Goal: Task Accomplishment & Management: Use online tool/utility

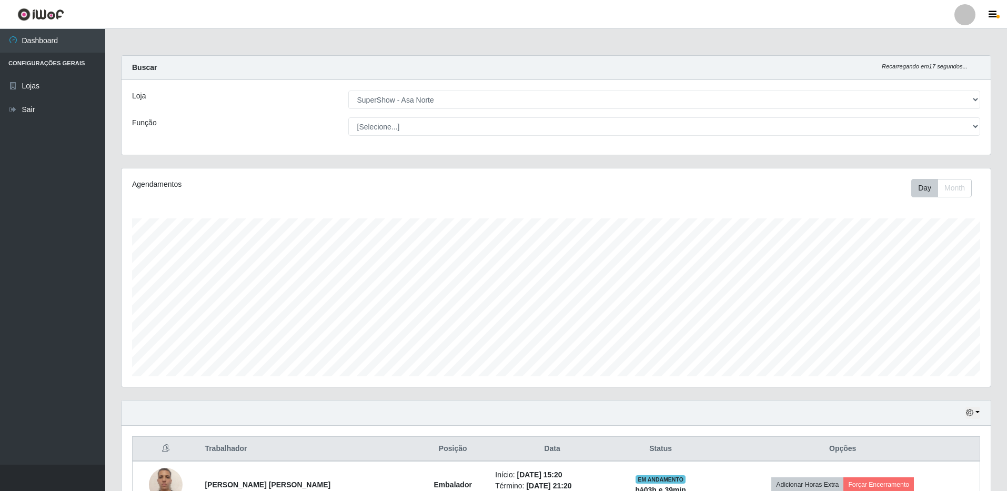
select select "71"
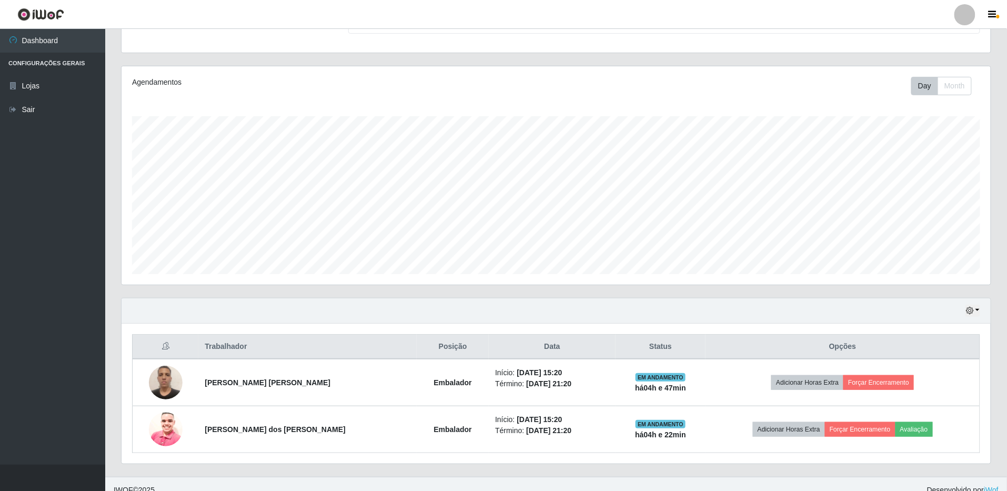
scroll to position [116, 0]
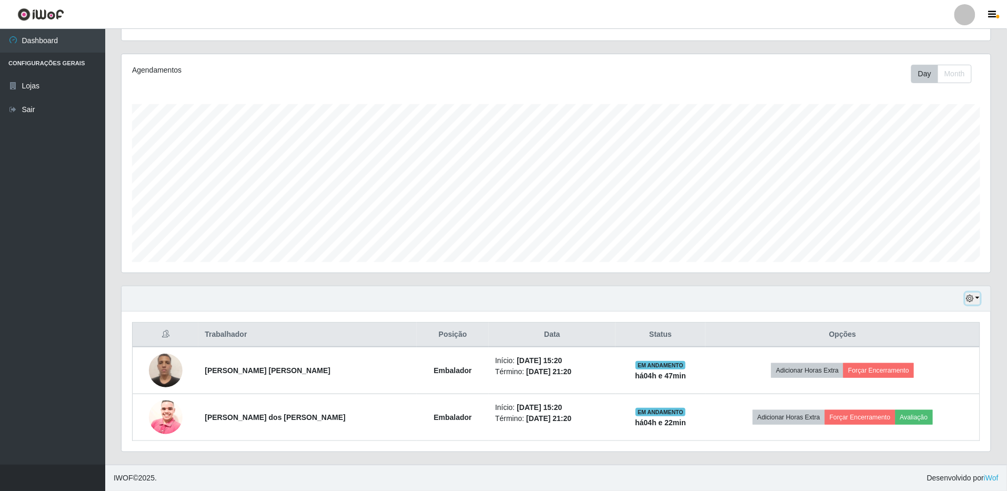
click at [971, 299] on icon "button" at bounding box center [969, 298] width 7 height 7
click at [944, 338] on button "1 dia" at bounding box center [938, 339] width 83 height 22
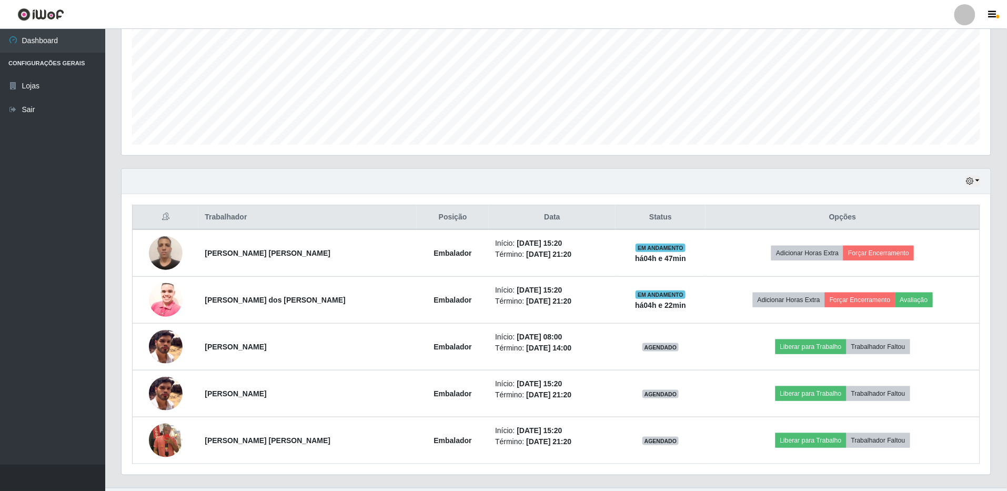
scroll to position [257, 0]
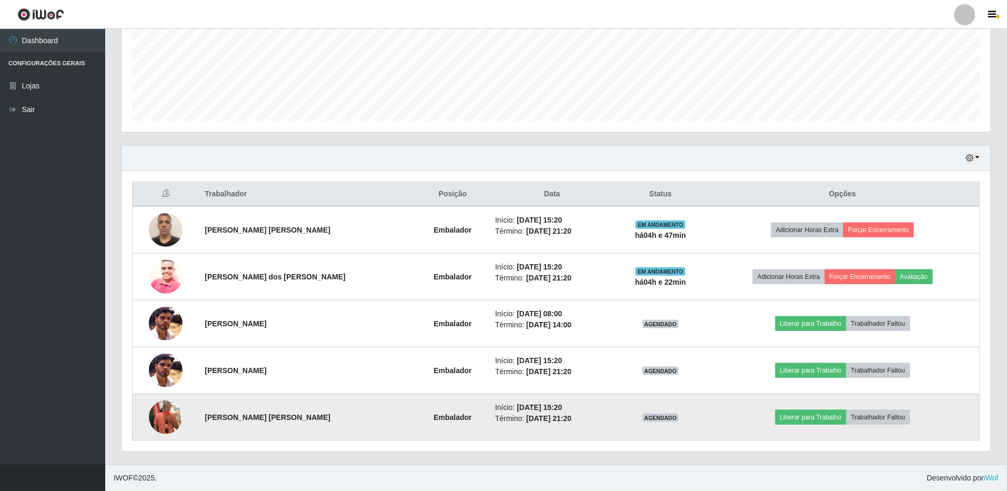
click at [168, 413] on img at bounding box center [166, 417] width 34 height 60
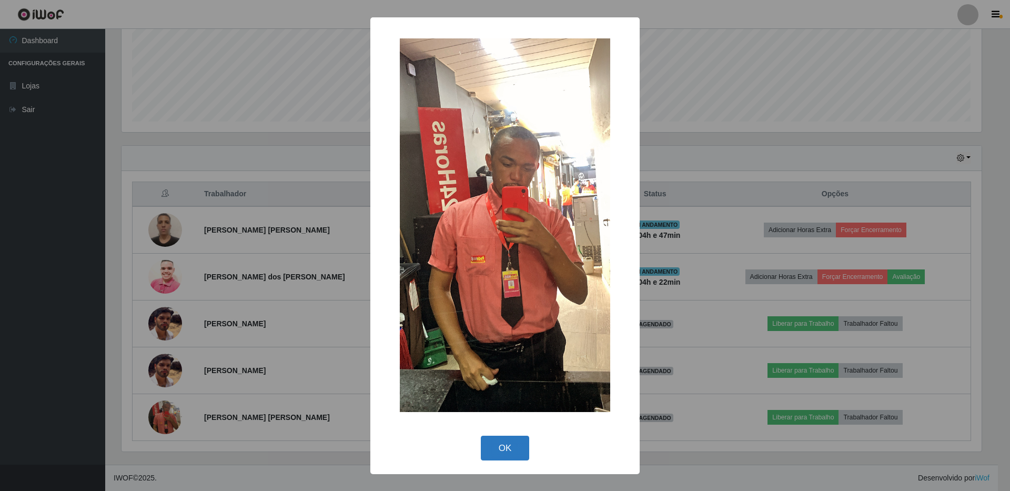
click at [510, 445] on button "OK" at bounding box center [505, 448] width 49 height 25
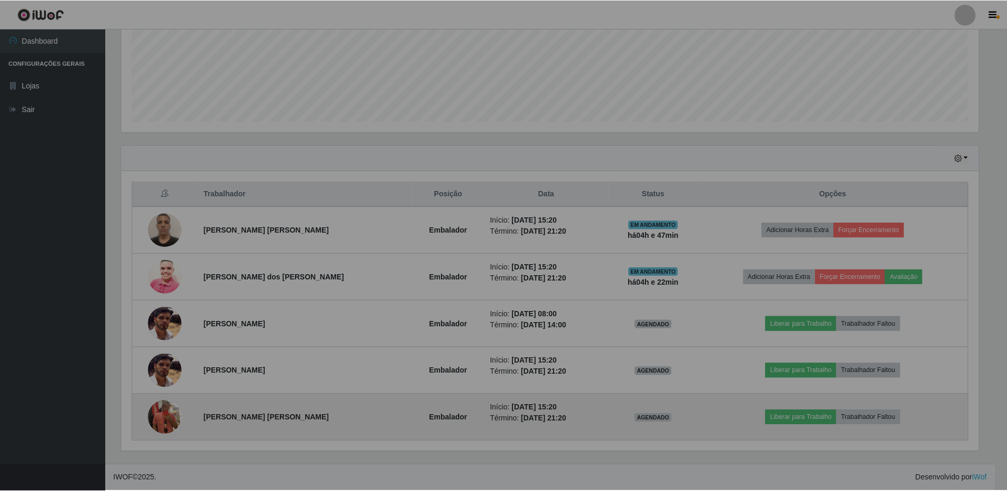
scroll to position [219, 869]
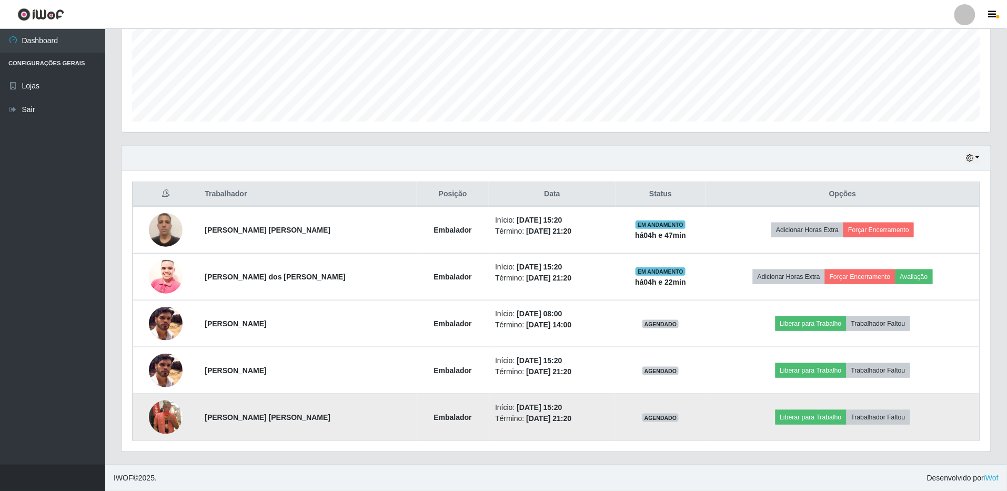
click at [169, 419] on img at bounding box center [166, 417] width 34 height 60
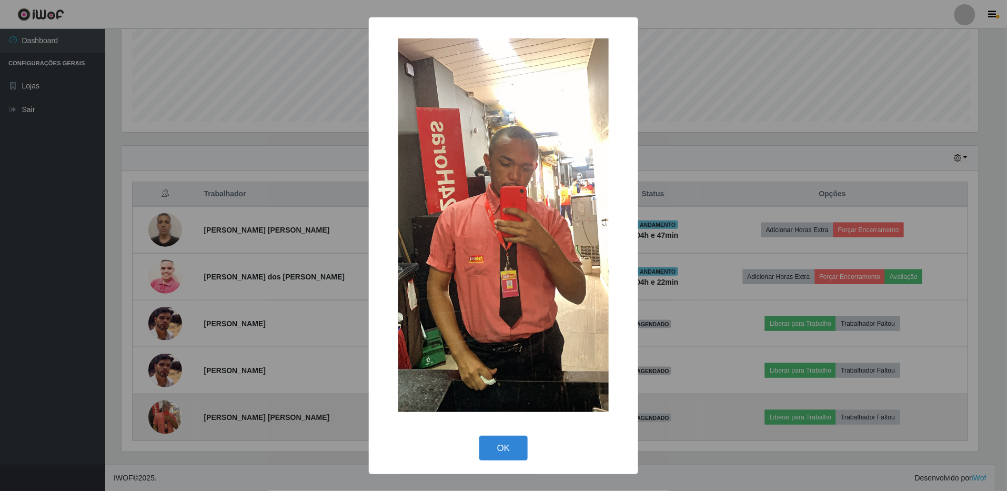
scroll to position [219, 860]
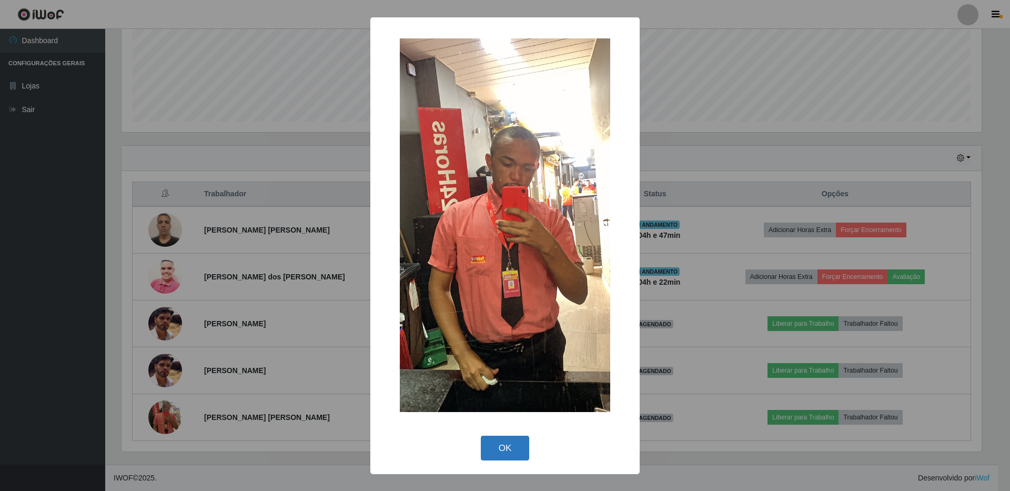
click at [507, 444] on button "OK" at bounding box center [505, 448] width 49 height 25
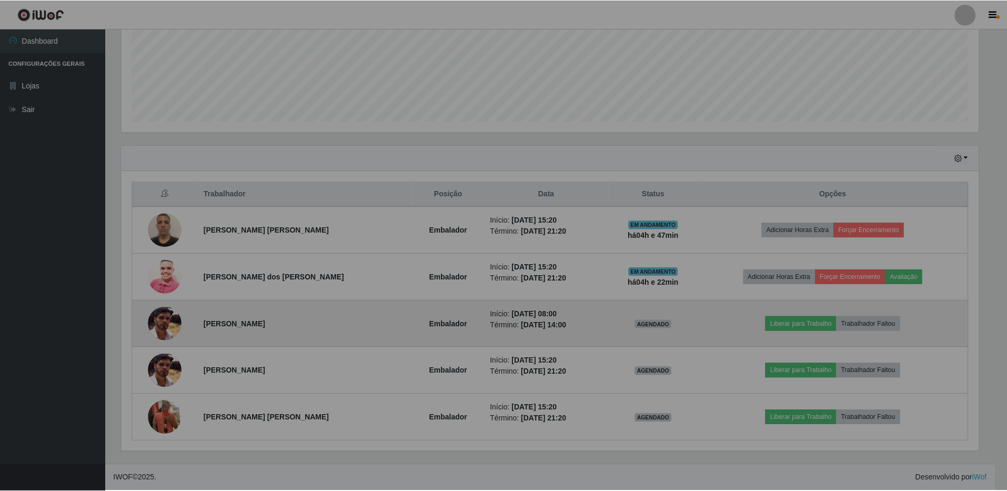
scroll to position [219, 869]
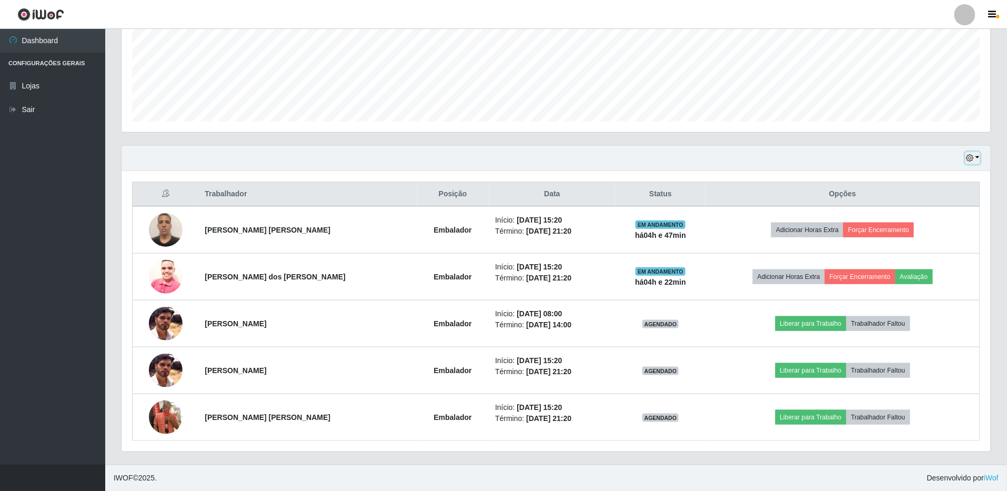
click at [977, 153] on button "button" at bounding box center [972, 158] width 15 height 12
click at [944, 213] on button "3 dias" at bounding box center [938, 221] width 83 height 22
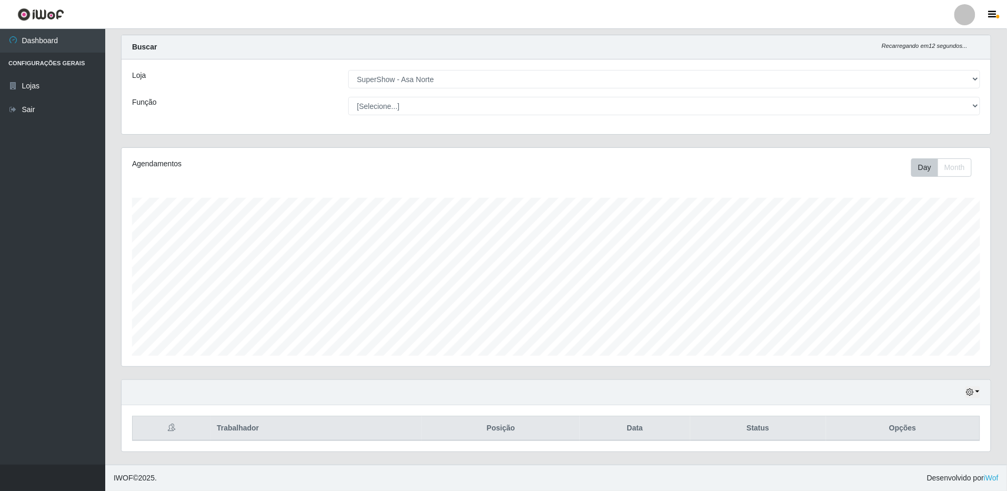
scroll to position [257, 0]
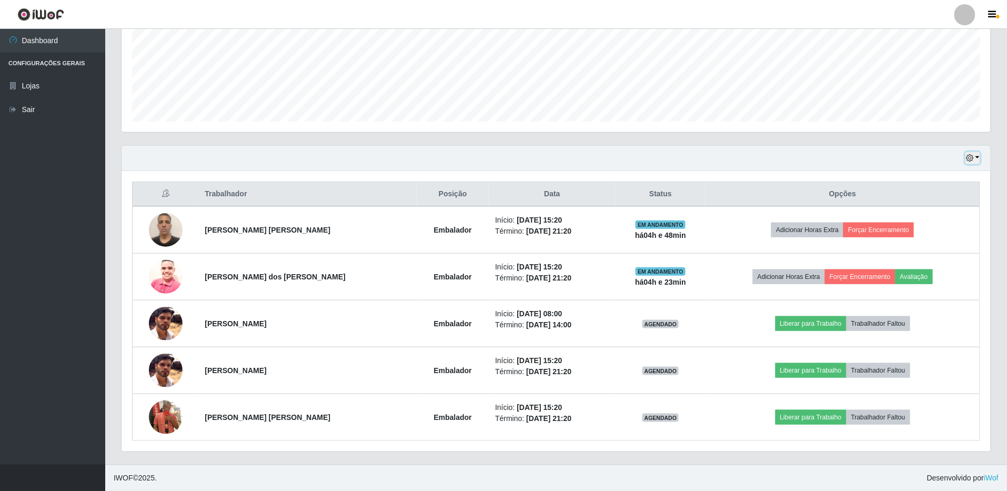
click at [966, 160] on button "button" at bounding box center [972, 158] width 15 height 12
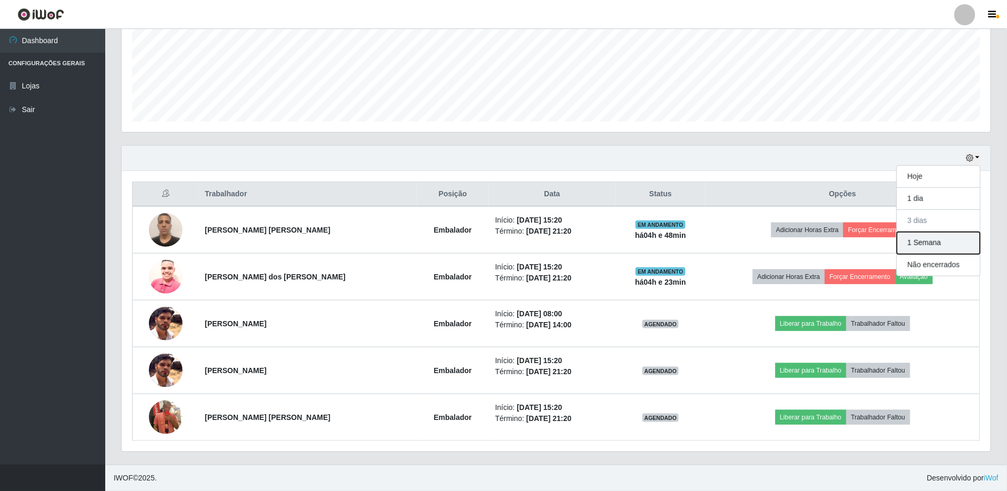
click at [918, 247] on button "1 Semana" at bounding box center [938, 243] width 83 height 22
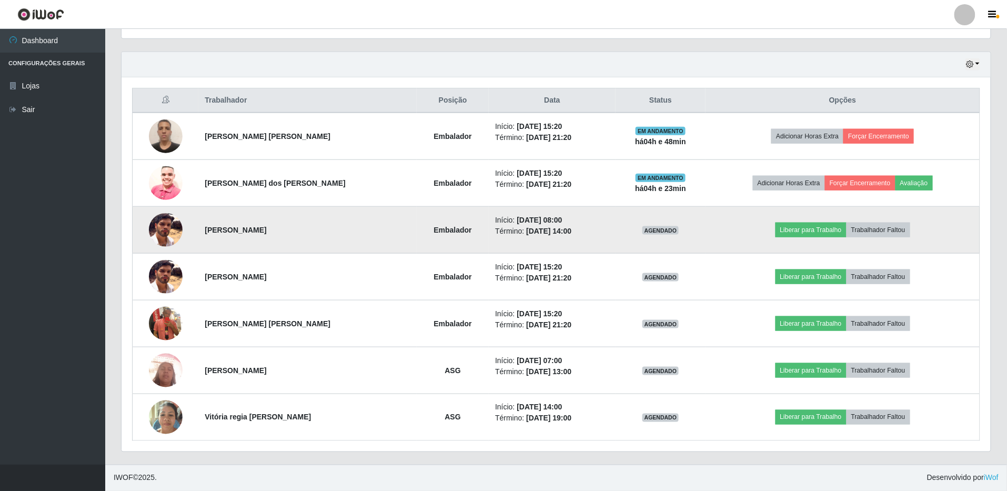
scroll to position [281, 0]
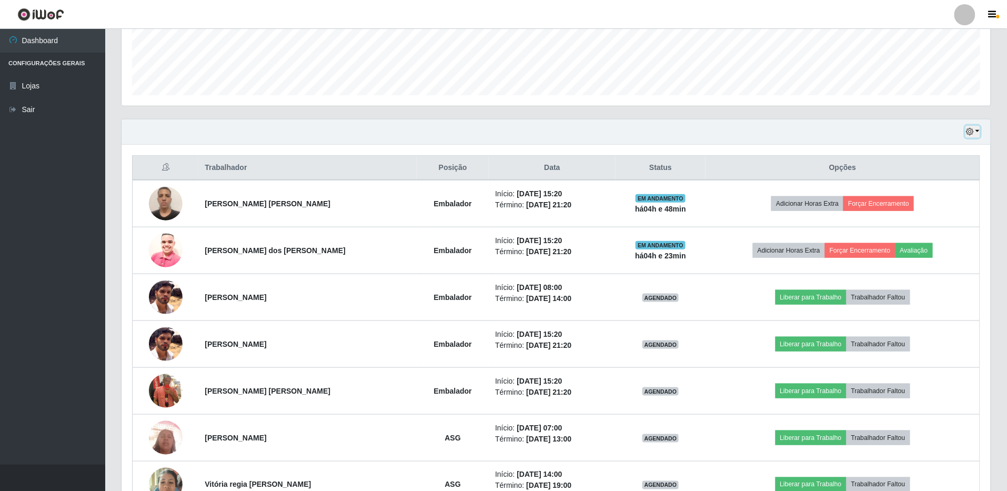
click at [969, 128] on icon "button" at bounding box center [969, 131] width 7 height 7
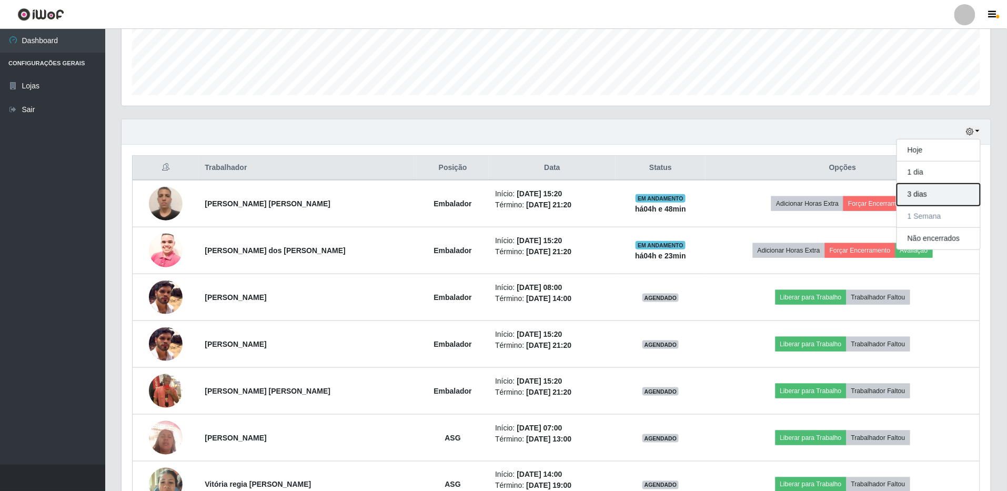
click at [933, 188] on button "3 dias" at bounding box center [938, 195] width 83 height 22
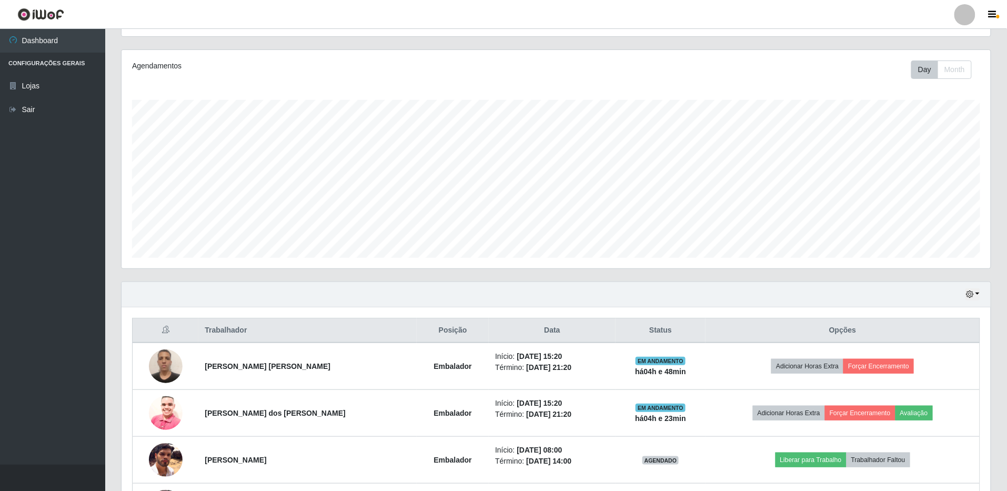
scroll to position [0, 0]
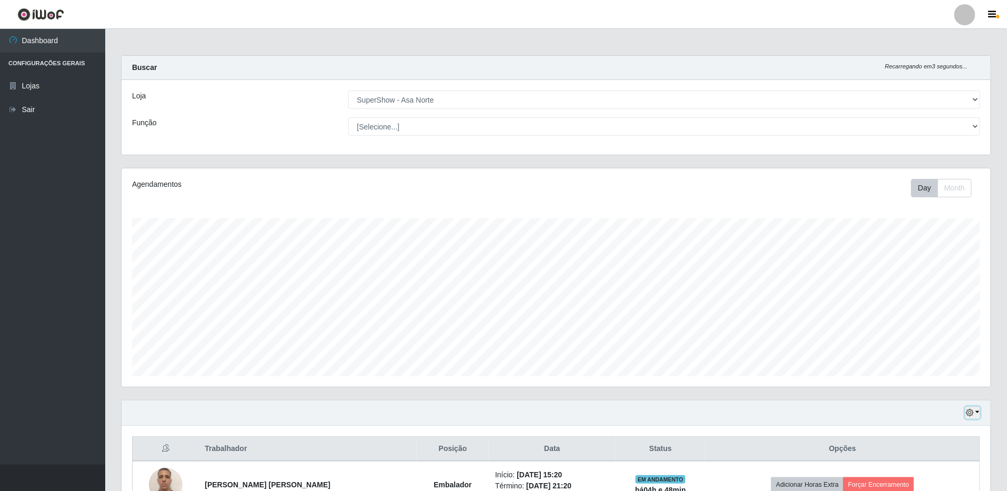
click at [968, 409] on icon "button" at bounding box center [969, 412] width 7 height 7
click at [930, 305] on button "Hoje" at bounding box center [938, 306] width 83 height 22
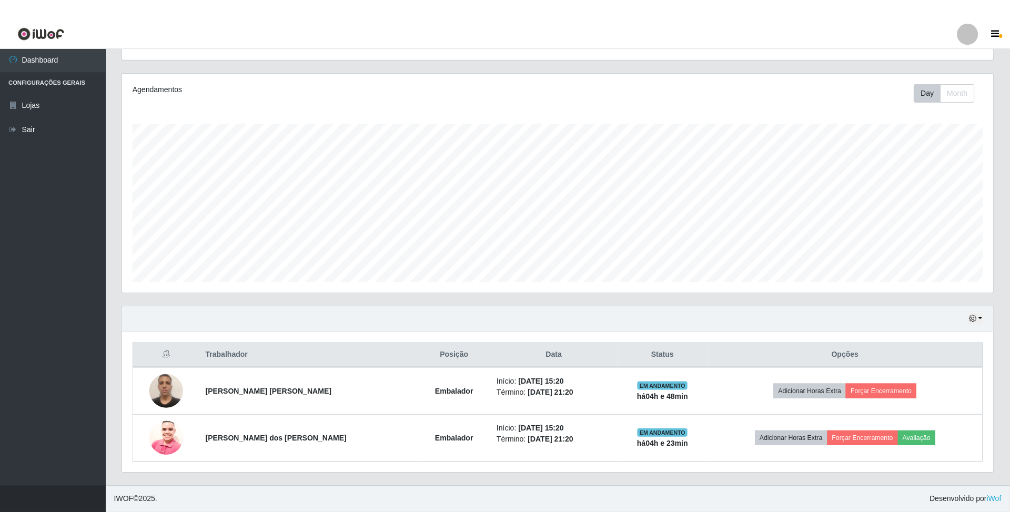
scroll to position [76, 0]
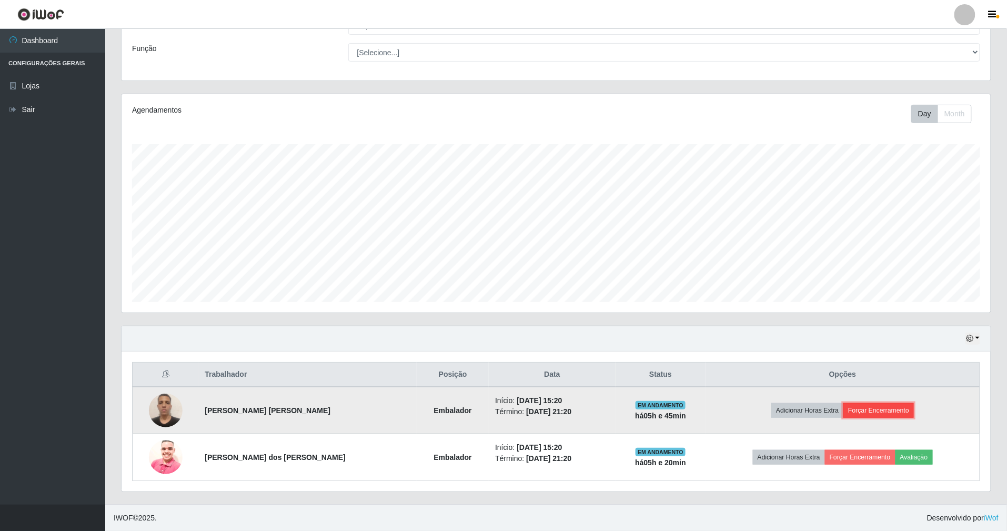
click at [869, 406] on button "Forçar Encerramento" at bounding box center [878, 410] width 71 height 15
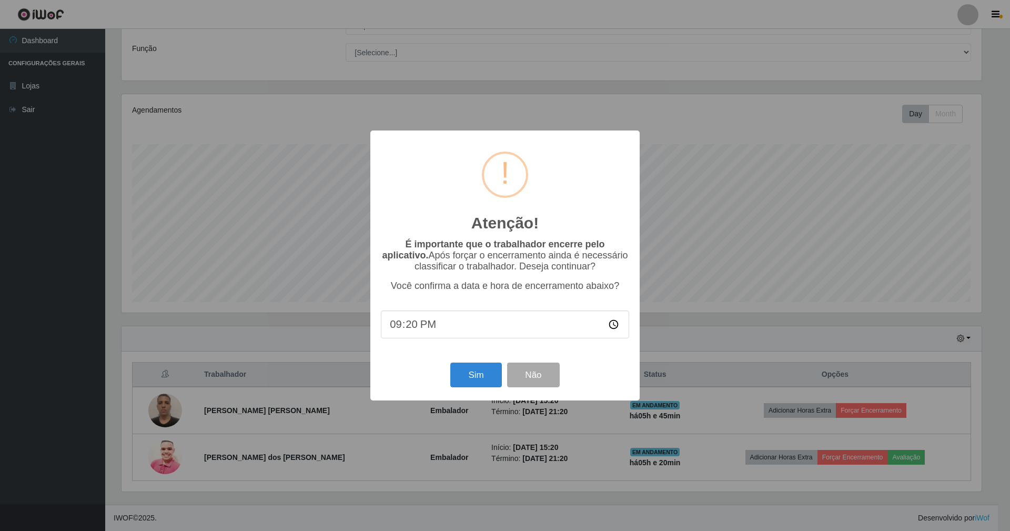
click at [442, 327] on input "21:20" at bounding box center [505, 324] width 248 height 28
click at [421, 329] on input "21:20" at bounding box center [505, 324] width 248 height 28
click at [424, 326] on input "21:20" at bounding box center [505, 324] width 248 height 28
click at [413, 326] on input "21:20" at bounding box center [505, 324] width 248 height 28
type input "21:05"
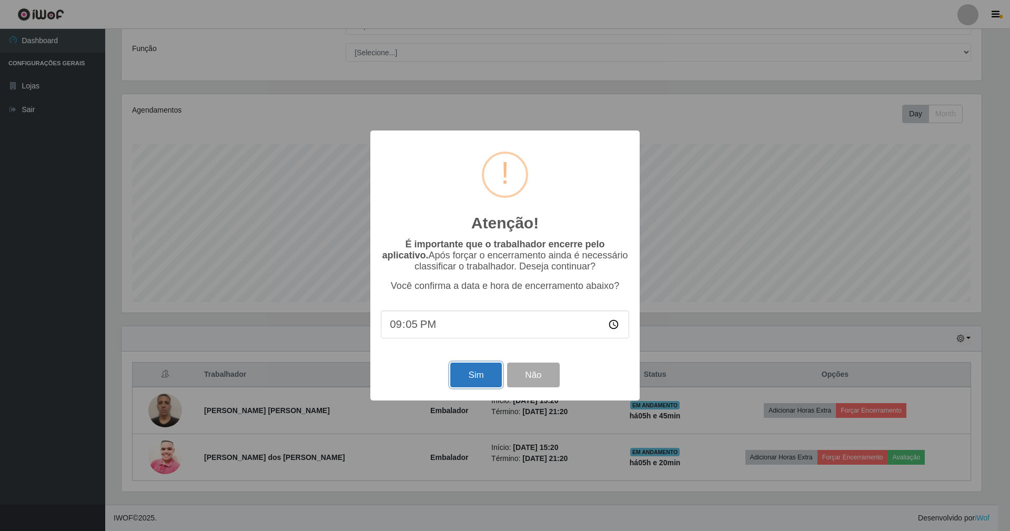
click at [481, 379] on button "Sim" at bounding box center [475, 375] width 51 height 25
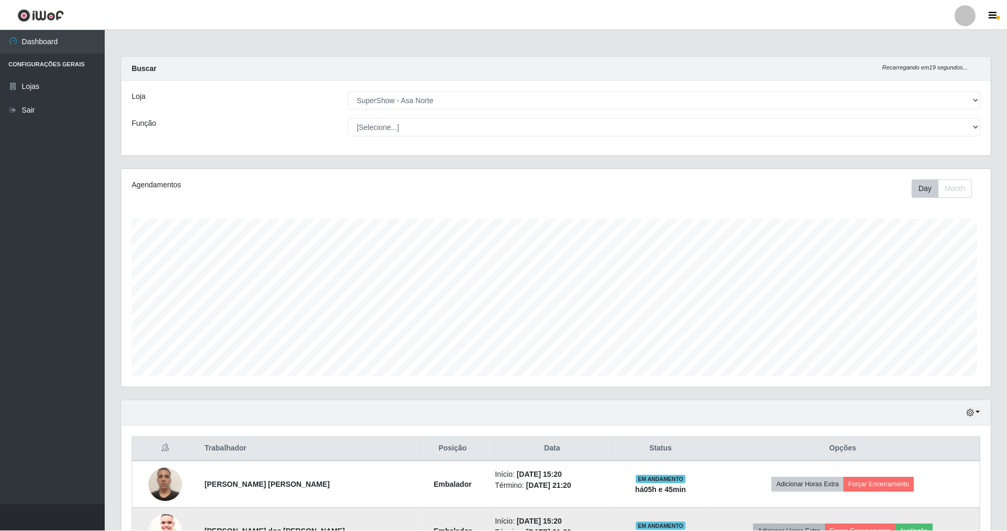
scroll to position [219, 872]
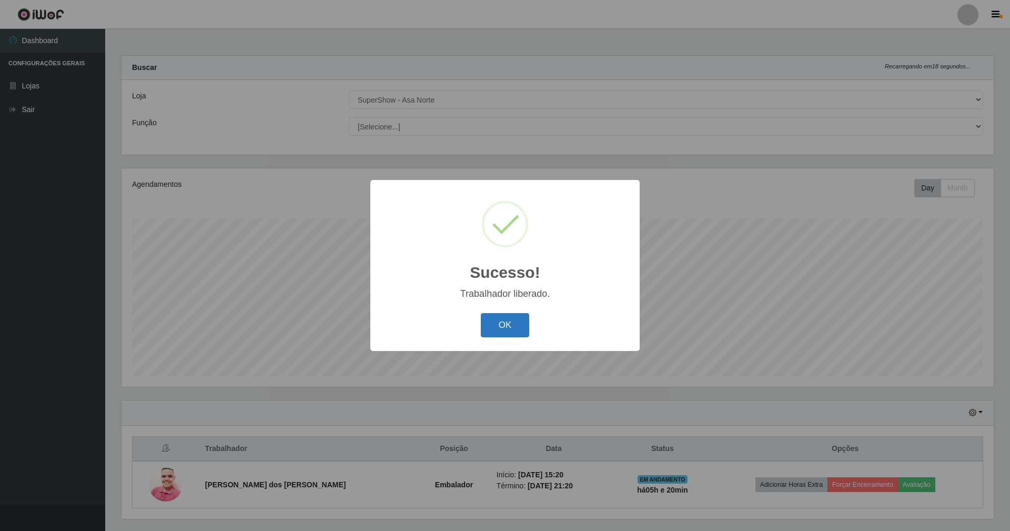
click at [510, 323] on button "OK" at bounding box center [505, 325] width 49 height 25
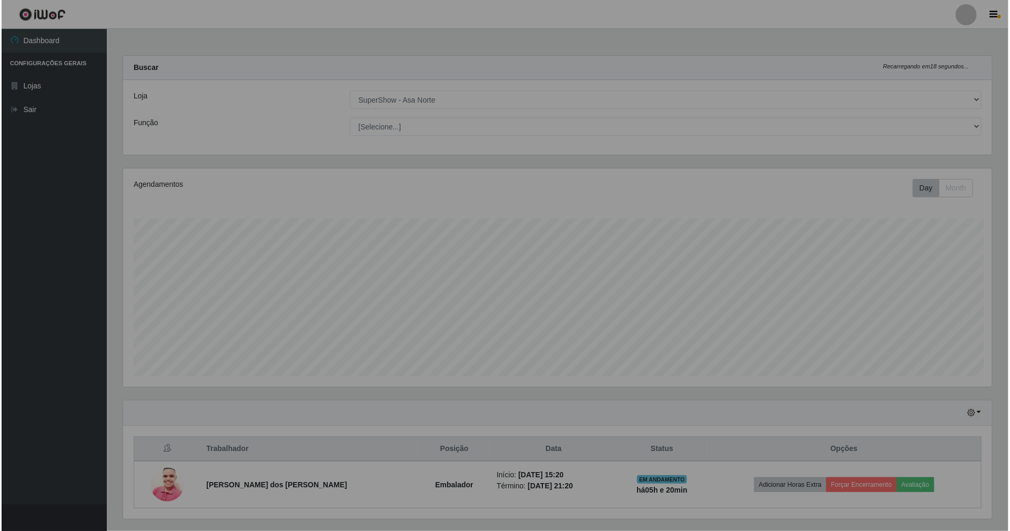
scroll to position [525909, 525259]
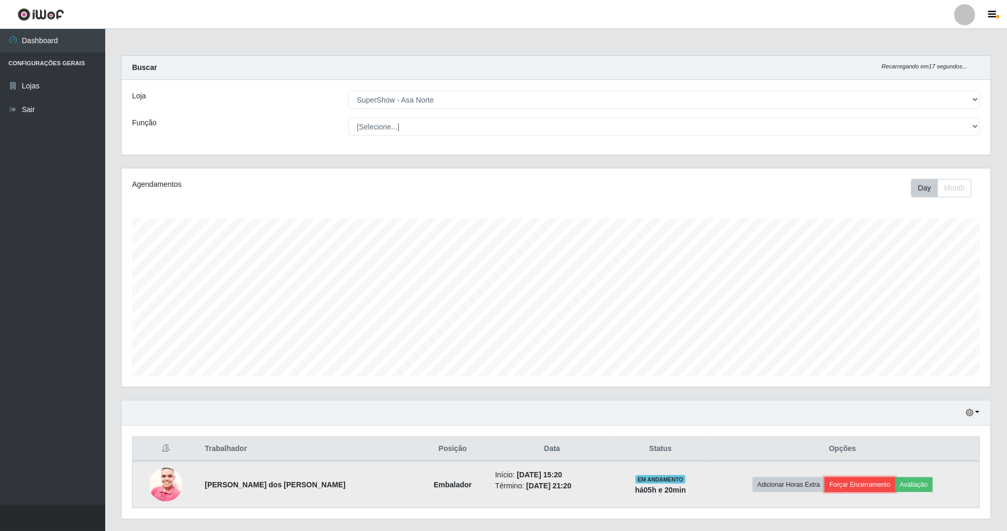
click at [844, 484] on button "Forçar Encerramento" at bounding box center [860, 484] width 71 height 15
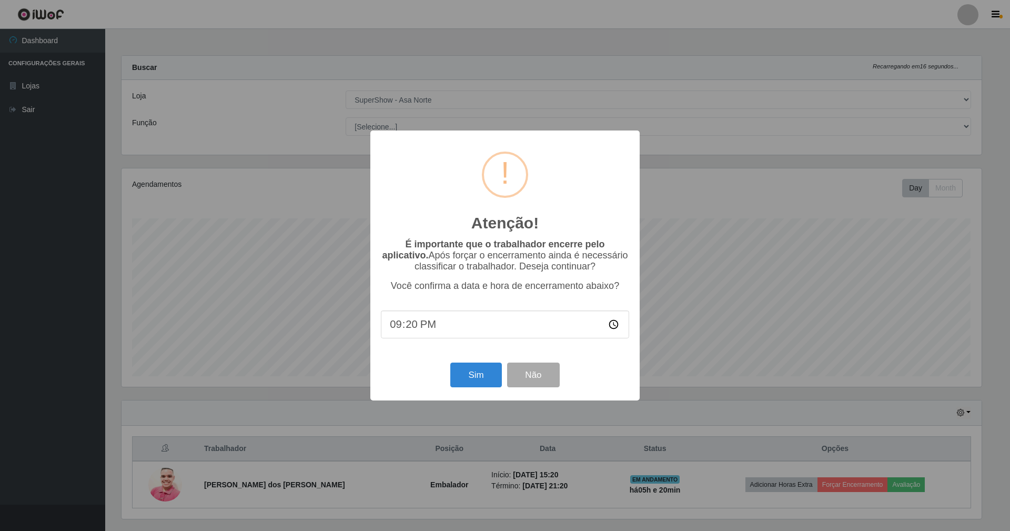
click at [412, 325] on input "21:20" at bounding box center [505, 324] width 248 height 28
type input "21:05"
click at [477, 369] on button "Sim" at bounding box center [475, 375] width 51 height 25
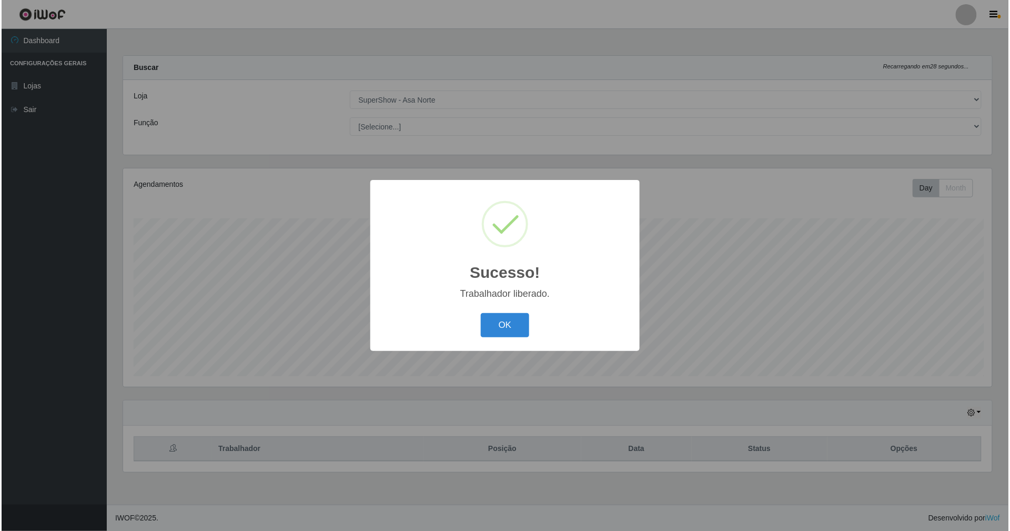
scroll to position [219, 872]
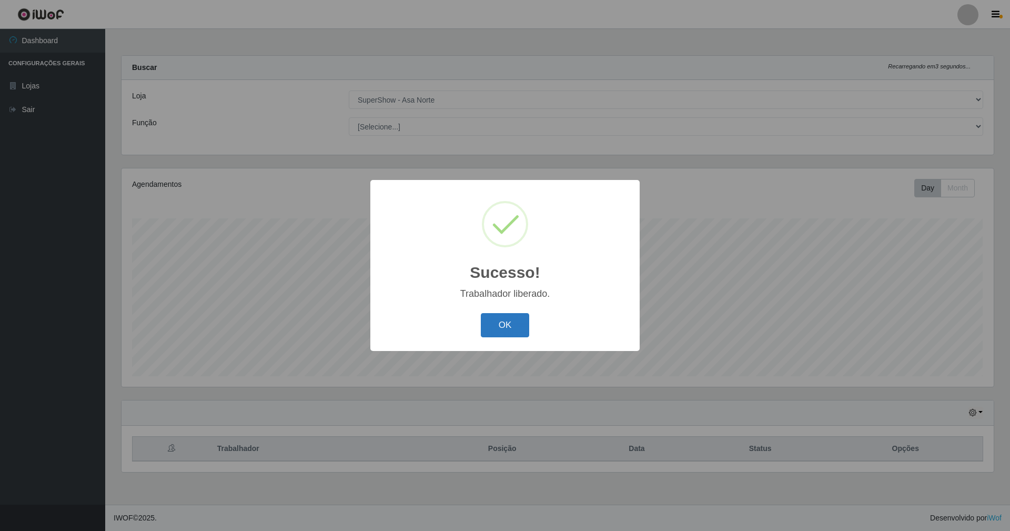
click at [510, 326] on button "OK" at bounding box center [505, 325] width 49 height 25
